Goal: Find specific page/section: Find specific page/section

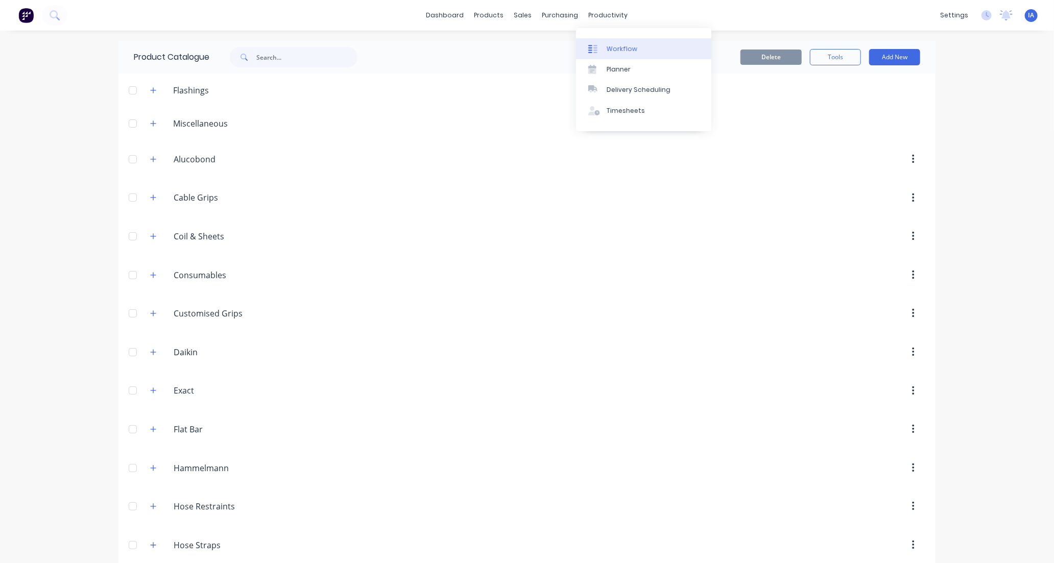
click at [630, 50] on div "Workflow" at bounding box center [621, 48] width 31 height 9
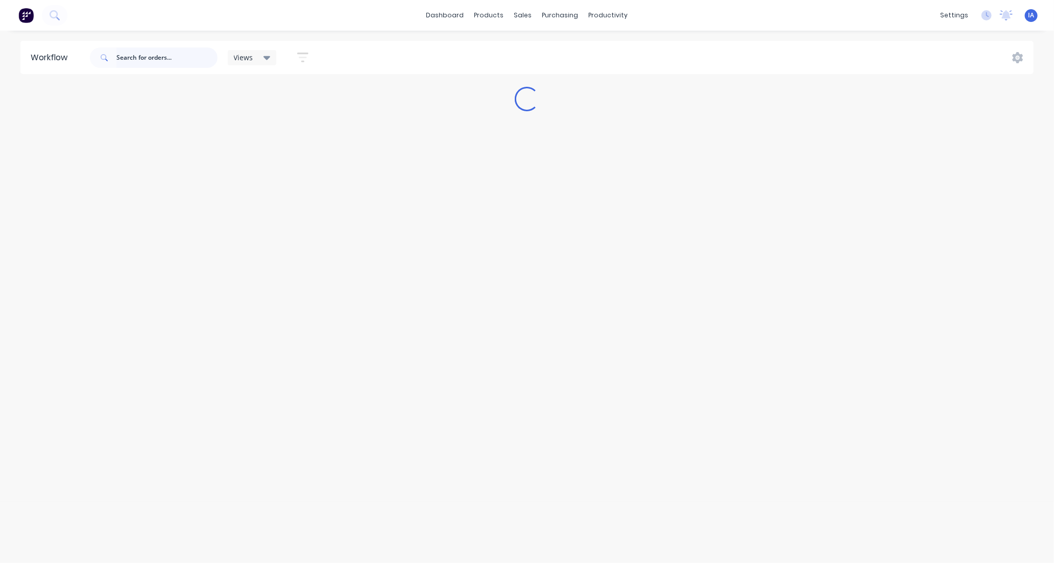
click at [144, 59] on input "text" at bounding box center [166, 57] width 101 height 20
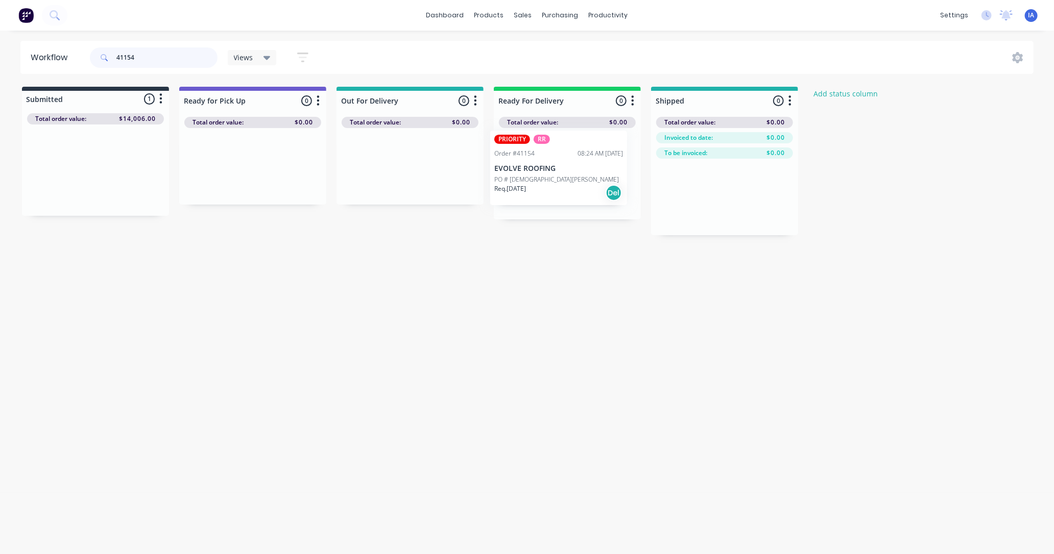
drag, startPoint x: 109, startPoint y: 181, endPoint x: 579, endPoint y: 179, distance: 469.7
click at [579, 179] on div "Submitted 1 Status colour #273444 hex #273444 Save Cancel Summaries Total order…" at bounding box center [547, 161] width 1110 height 149
type input "4"
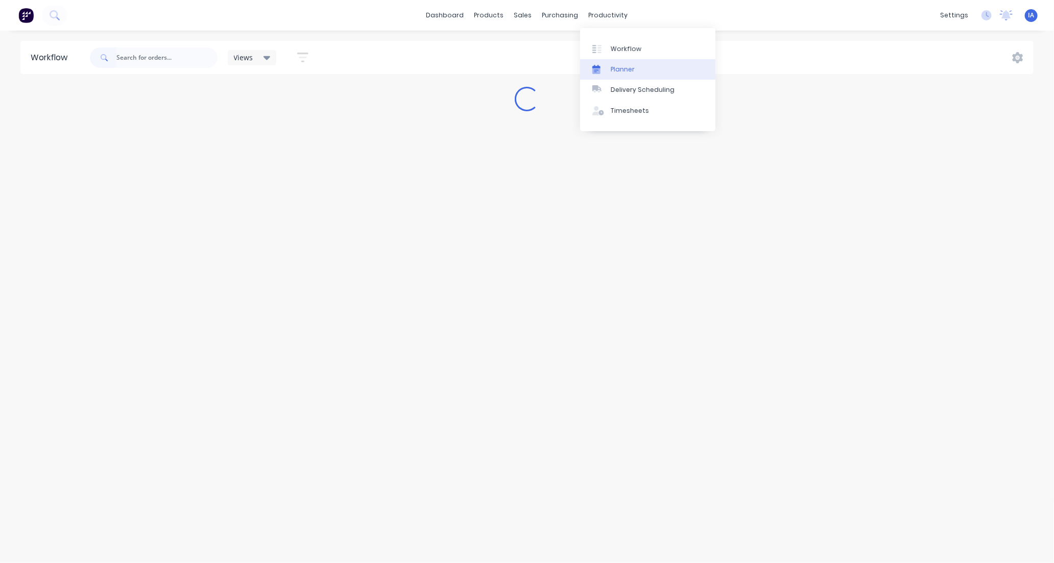
click at [642, 66] on link "Planner" at bounding box center [647, 69] width 135 height 20
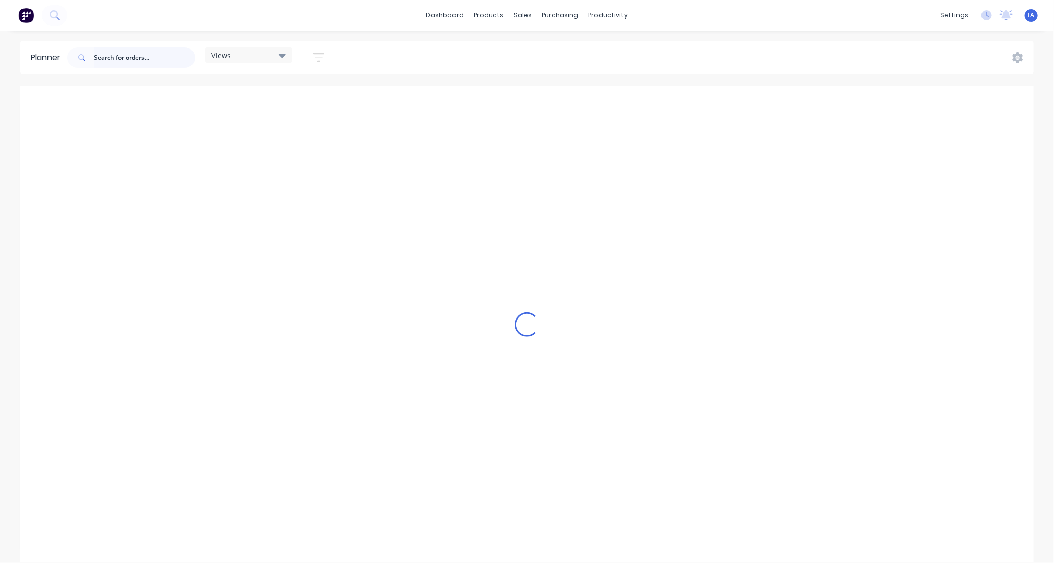
scroll to position [0, 1307]
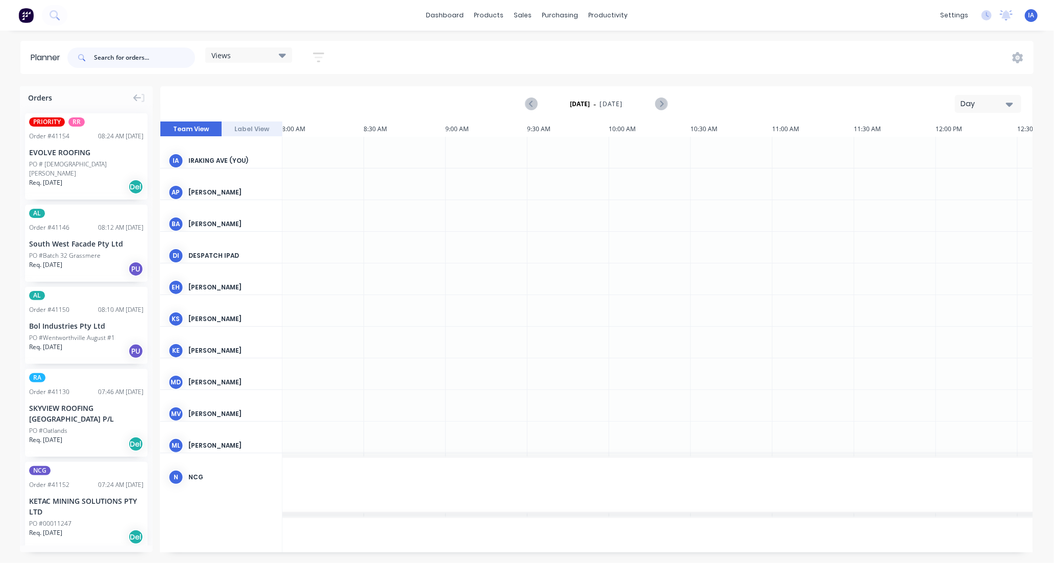
click at [114, 58] on input "text" at bounding box center [144, 57] width 101 height 20
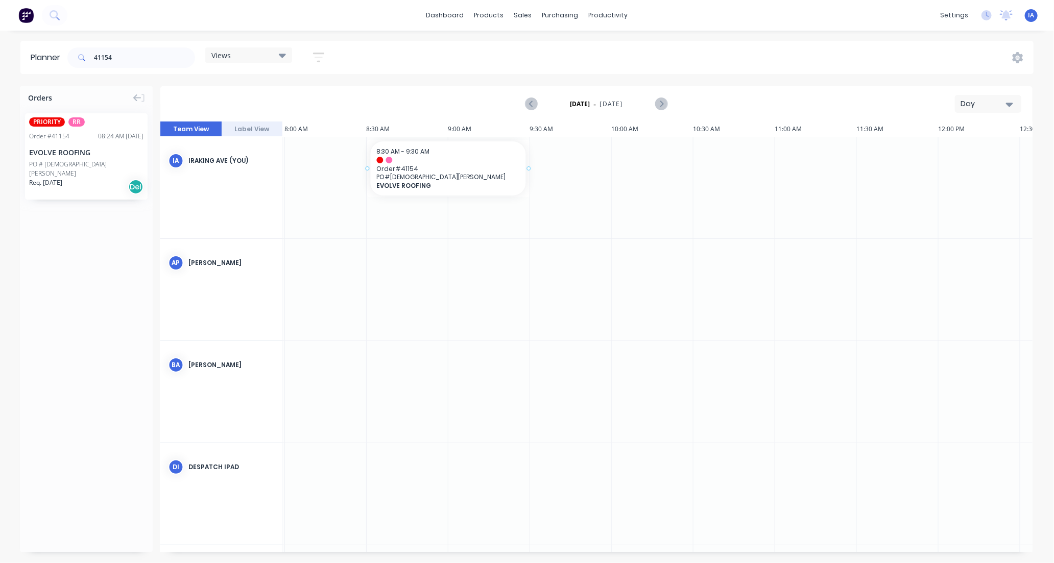
drag, startPoint x: 86, startPoint y: 162, endPoint x: 371, endPoint y: 151, distance: 285.1
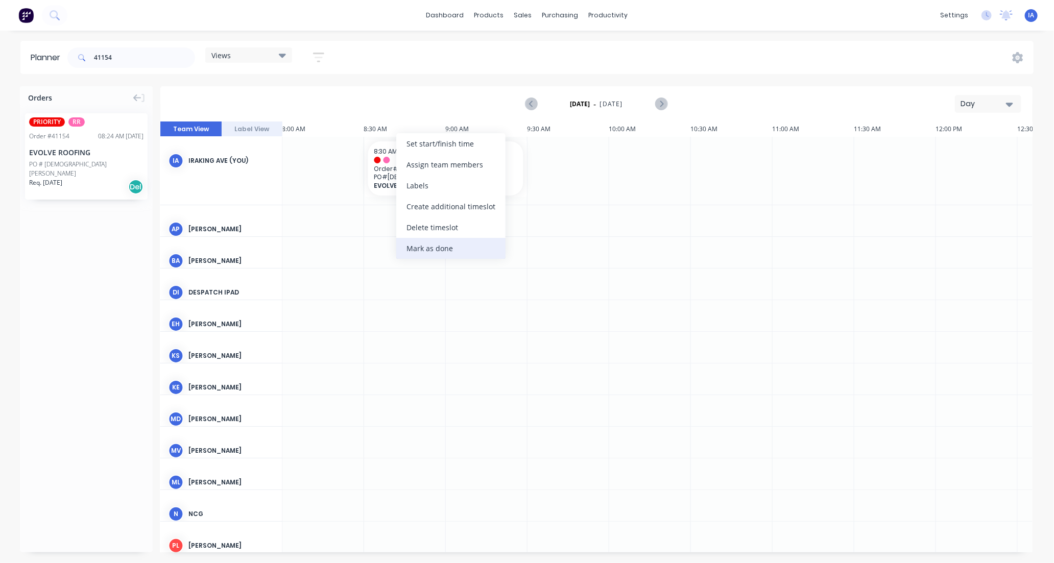
click at [461, 247] on div "Mark as done" at bounding box center [450, 248] width 109 height 21
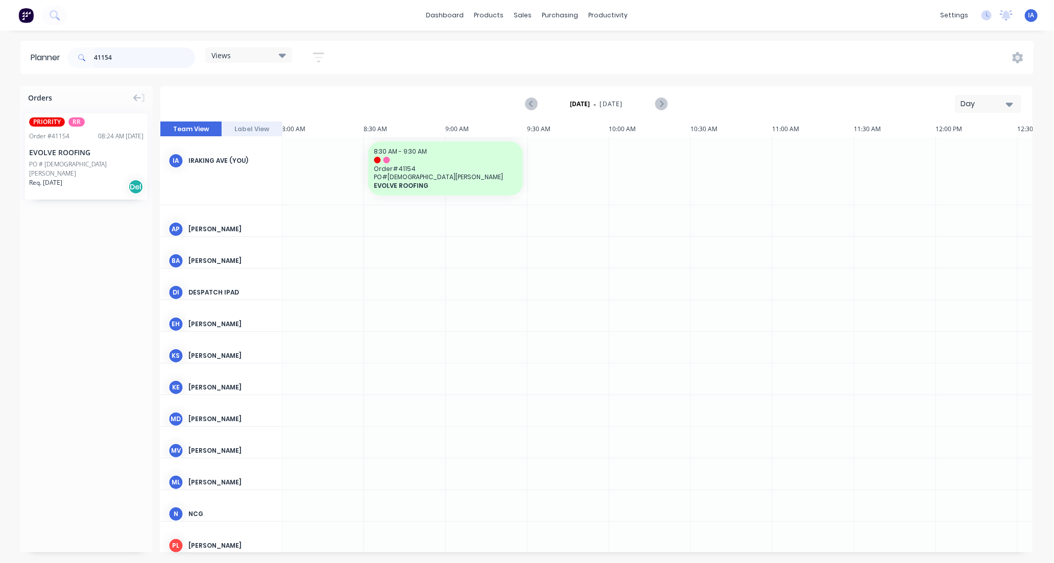
click at [123, 57] on input "41154" at bounding box center [144, 57] width 101 height 20
type input "4"
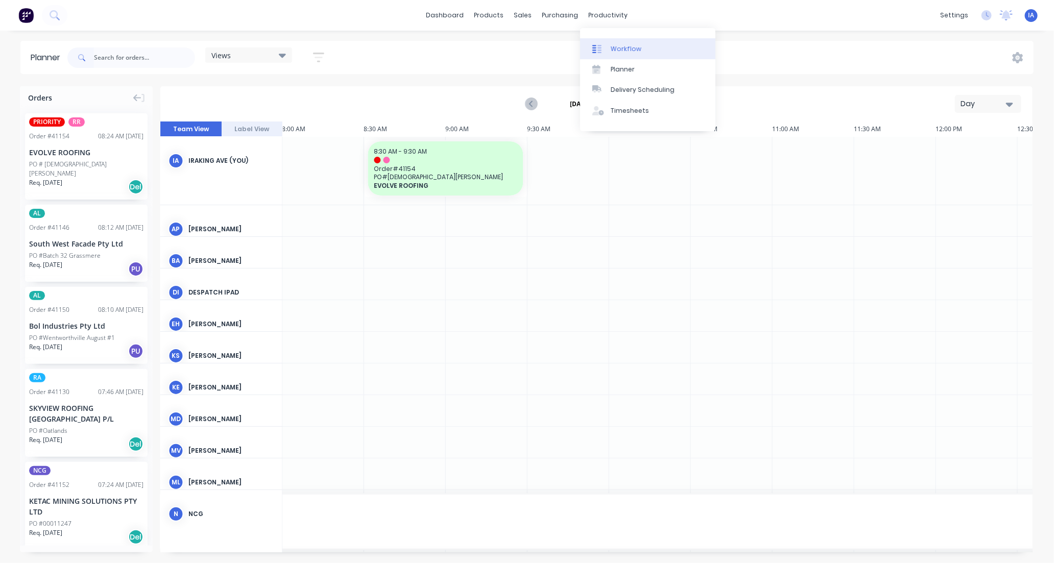
click at [627, 50] on div "Workflow" at bounding box center [626, 48] width 31 height 9
